Goal: Information Seeking & Learning: Learn about a topic

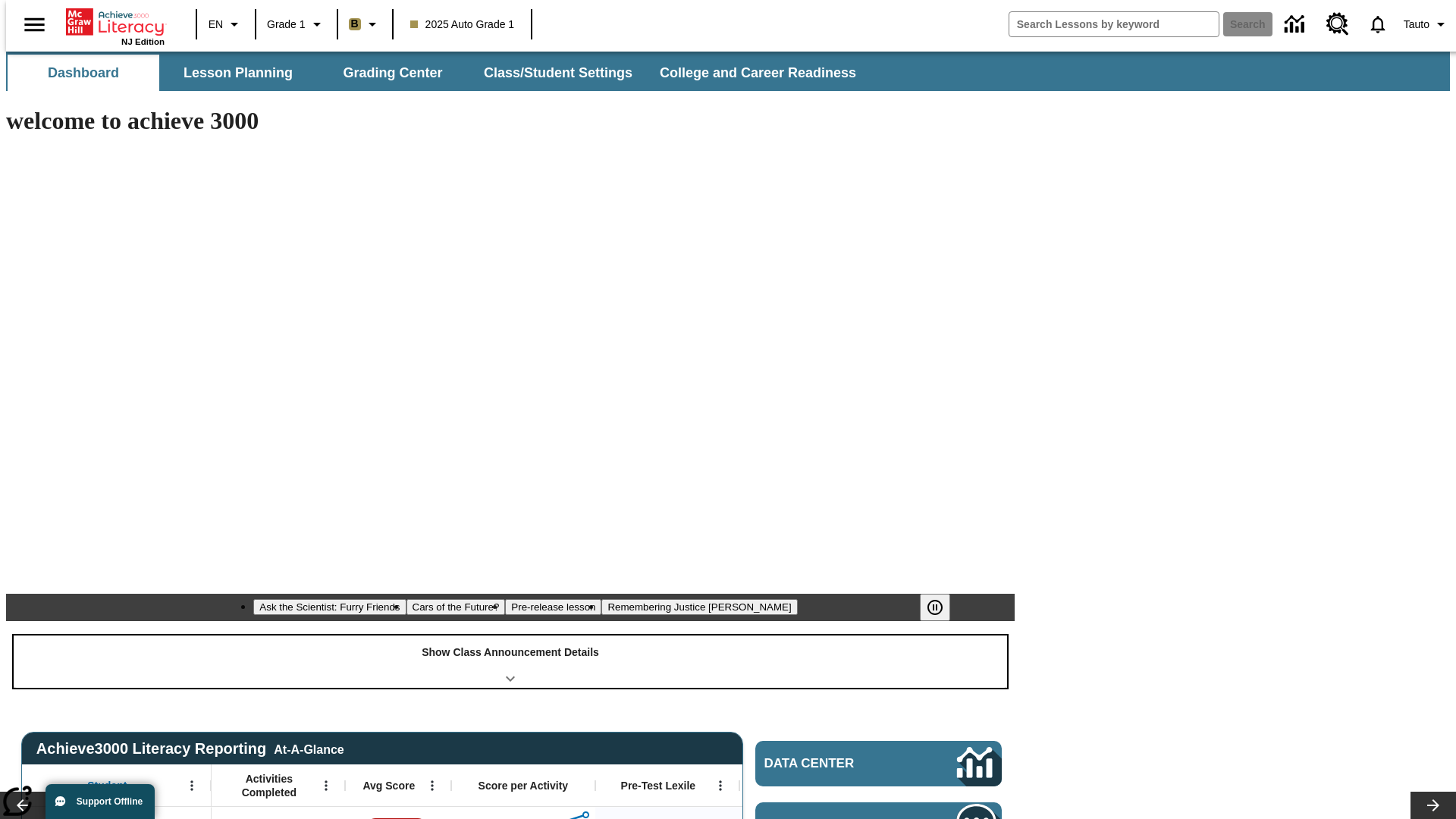
click at [510, 636] on div "Show Class Announcement Details" at bounding box center [510, 661] width 994 height 53
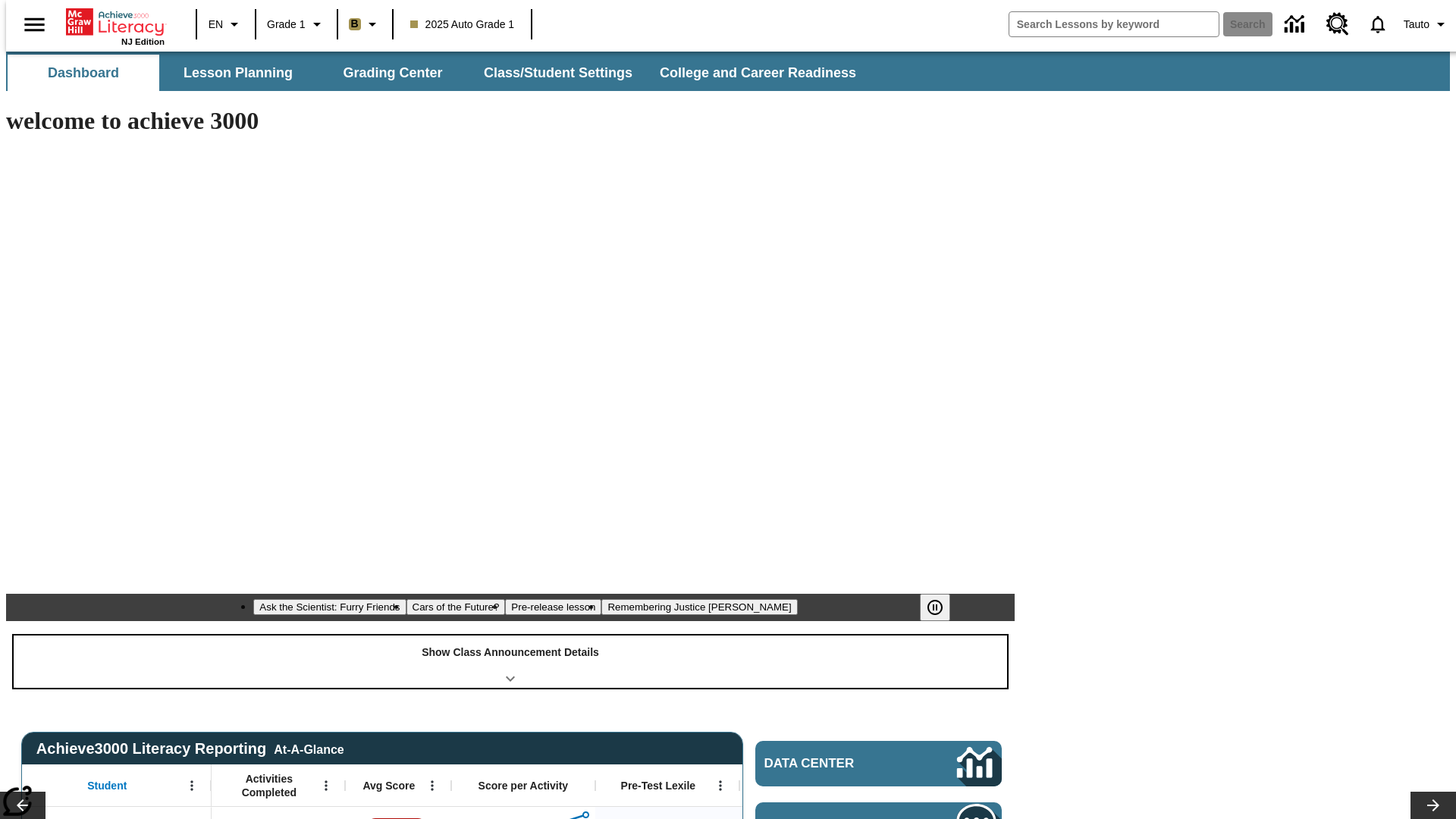
click at [510, 636] on div "Show Class Announcement Details" at bounding box center [510, 661] width 994 height 53
